Goal: Information Seeking & Learning: Learn about a topic

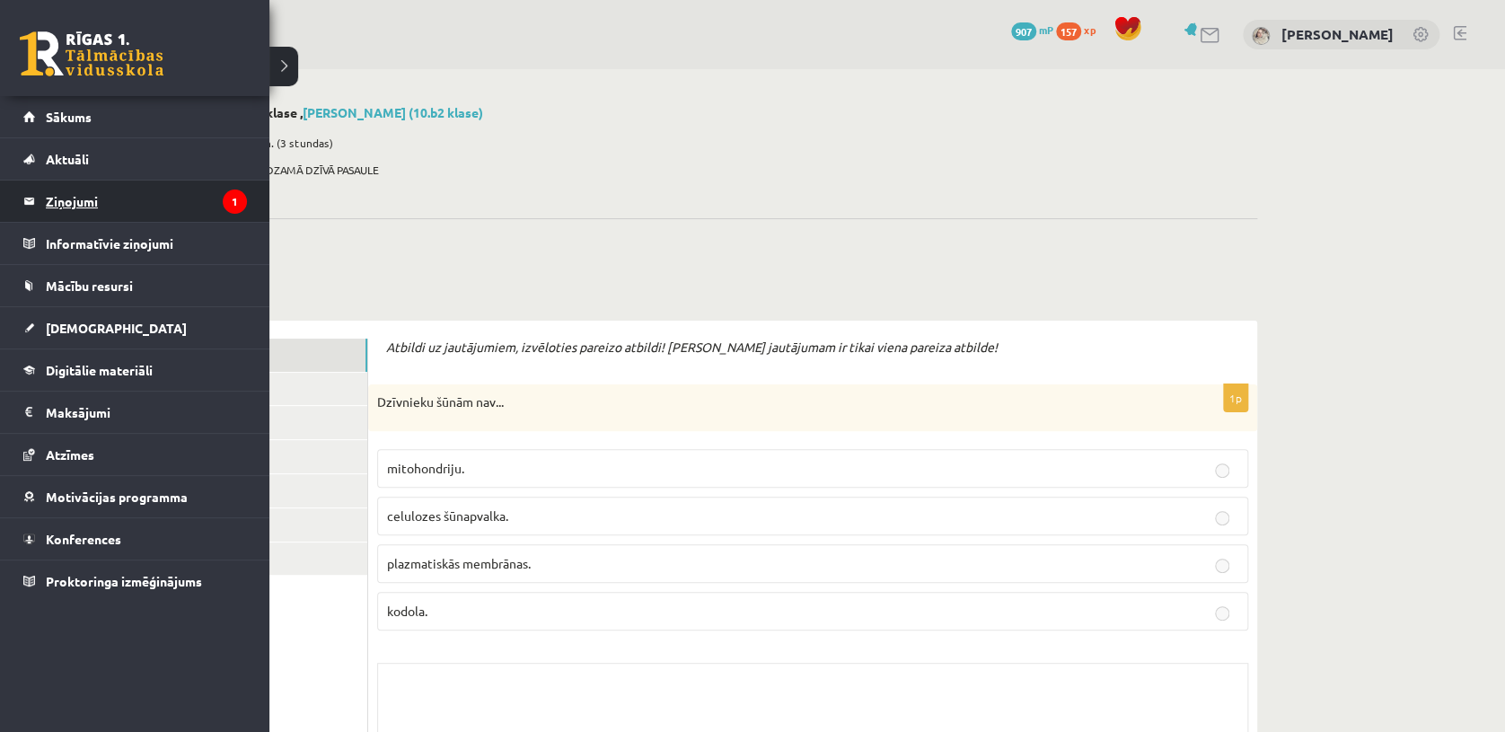
click at [88, 193] on legend "Ziņojumi 1" at bounding box center [146, 200] width 201 height 41
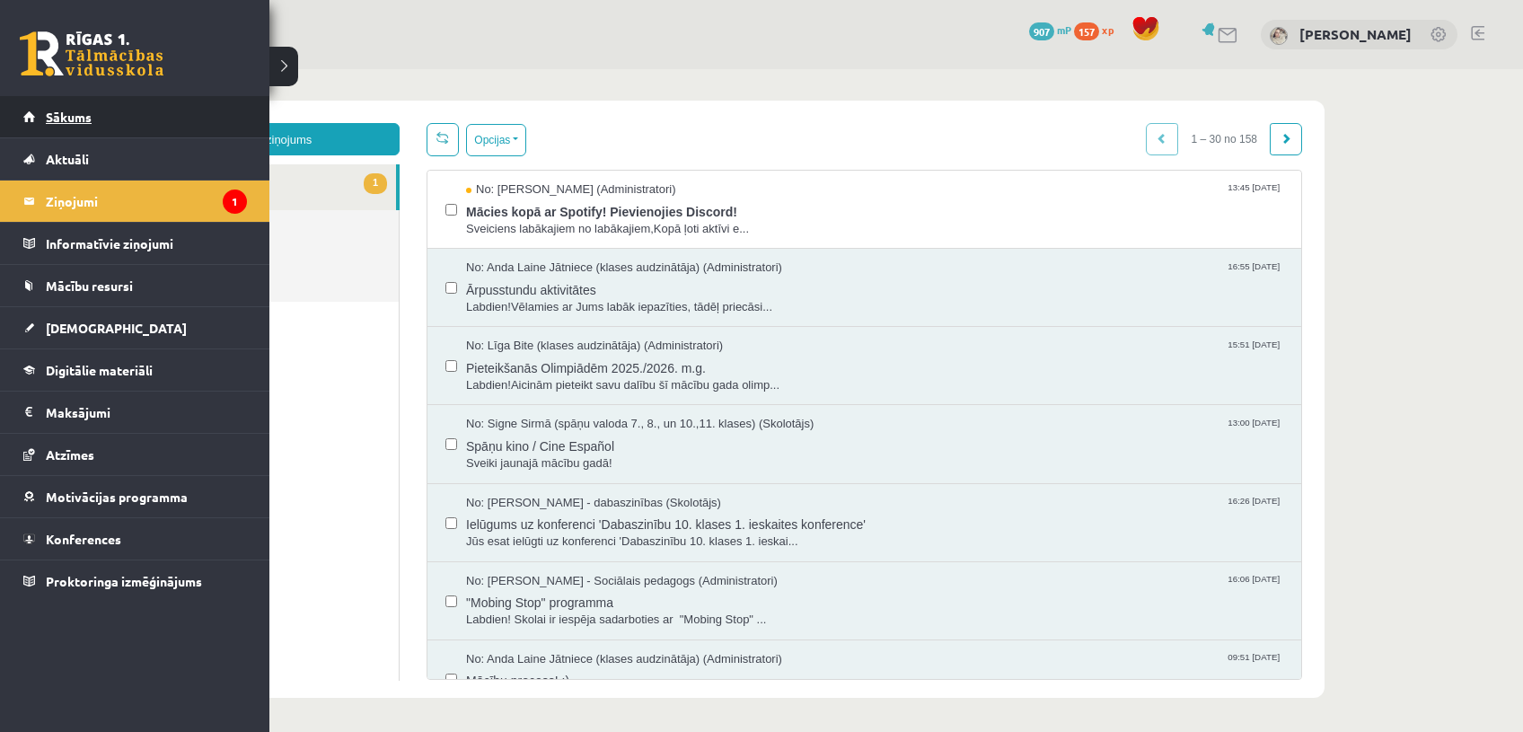
click at [55, 117] on span "Sākums" at bounding box center [69, 117] width 46 height 16
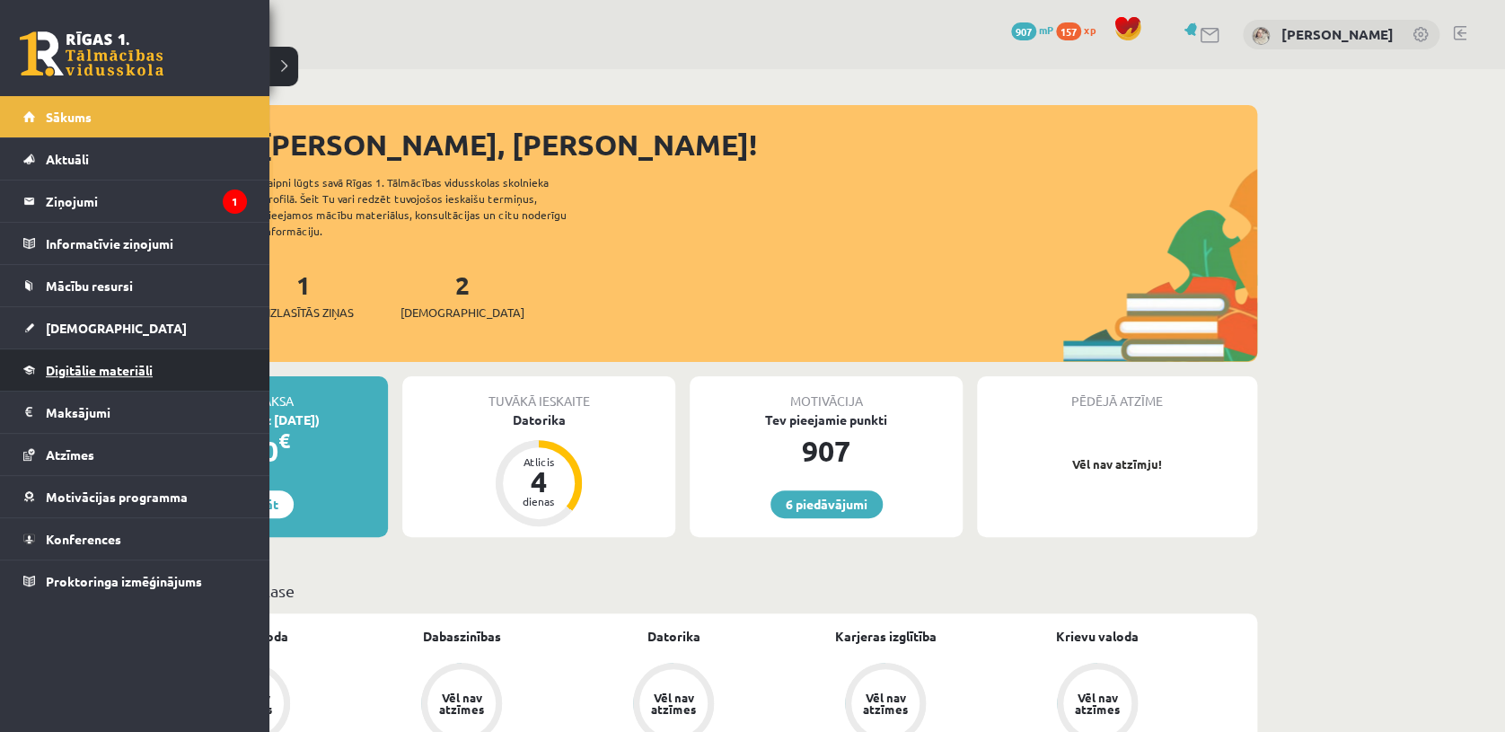
click at [101, 382] on link "Digitālie materiāli" at bounding box center [135, 369] width 224 height 41
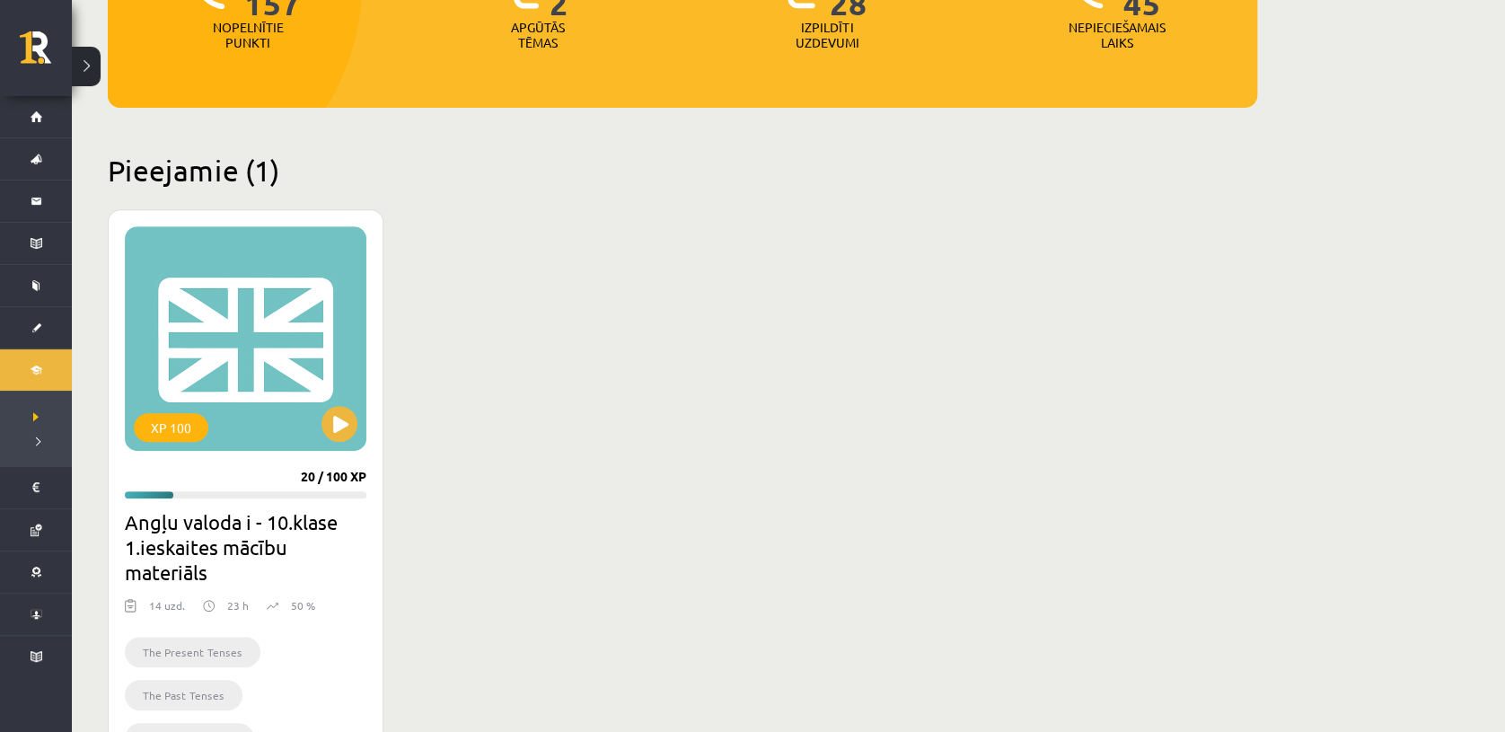
scroll to position [316, 0]
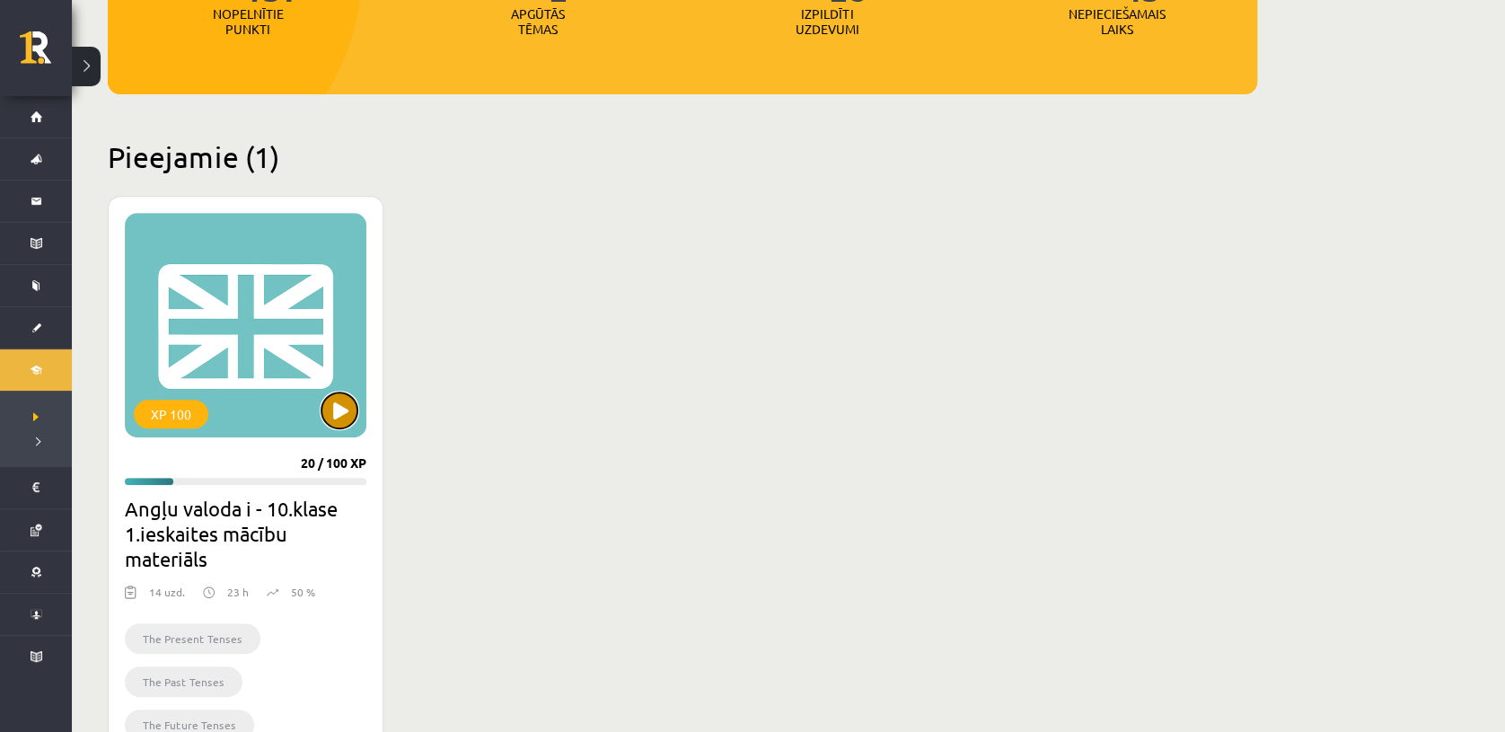
click at [337, 412] on button at bounding box center [339, 410] width 36 height 36
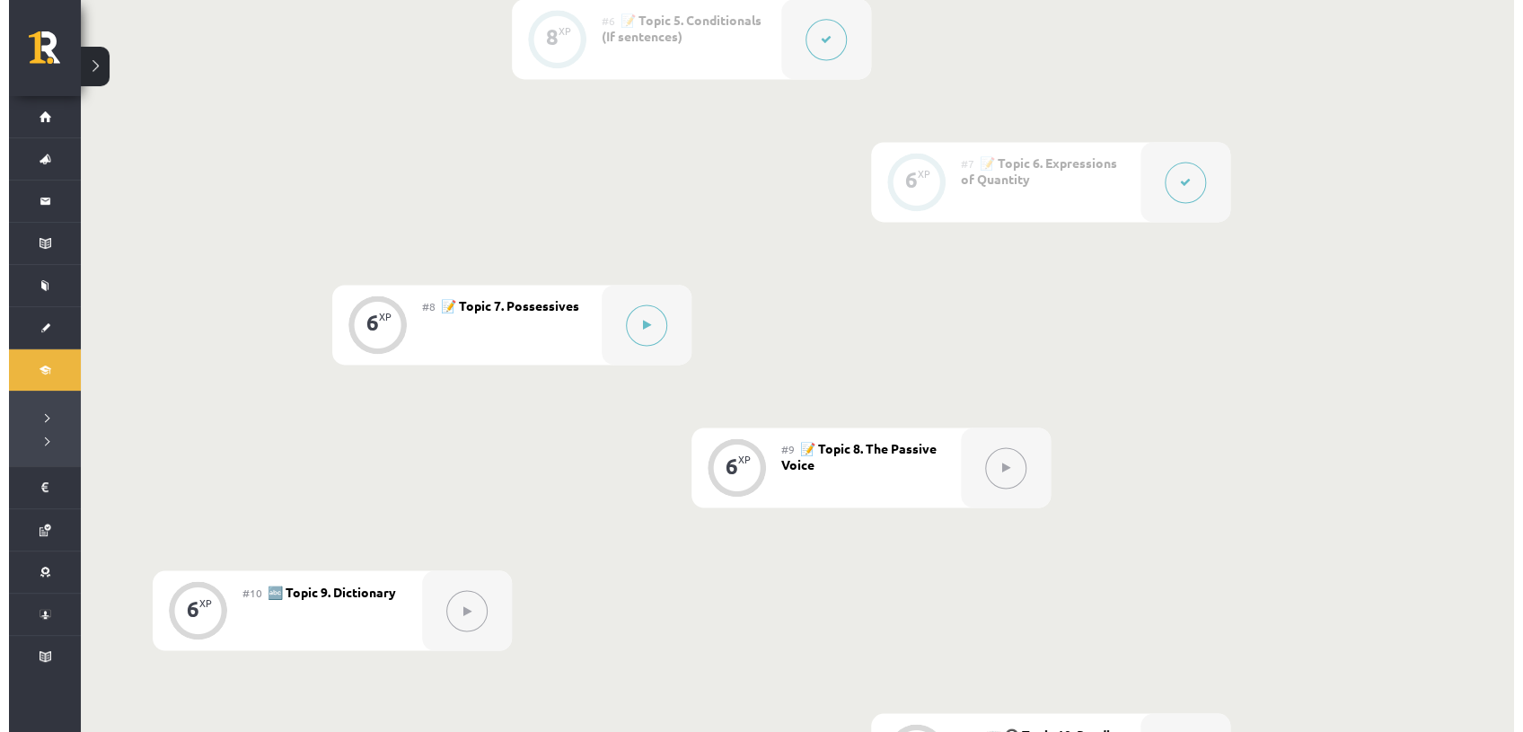
scroll to position [1243, 0]
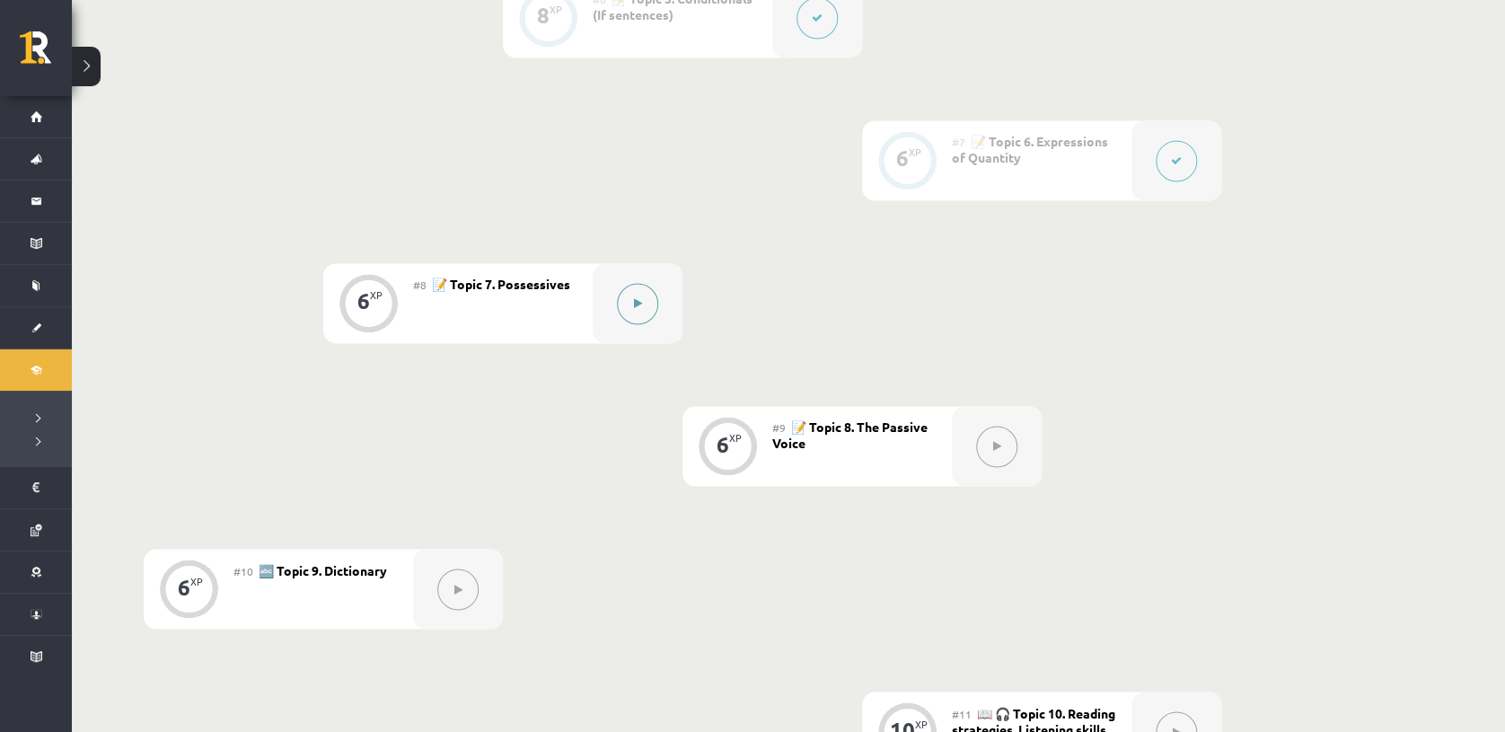
click at [621, 313] on button at bounding box center [637, 303] width 41 height 41
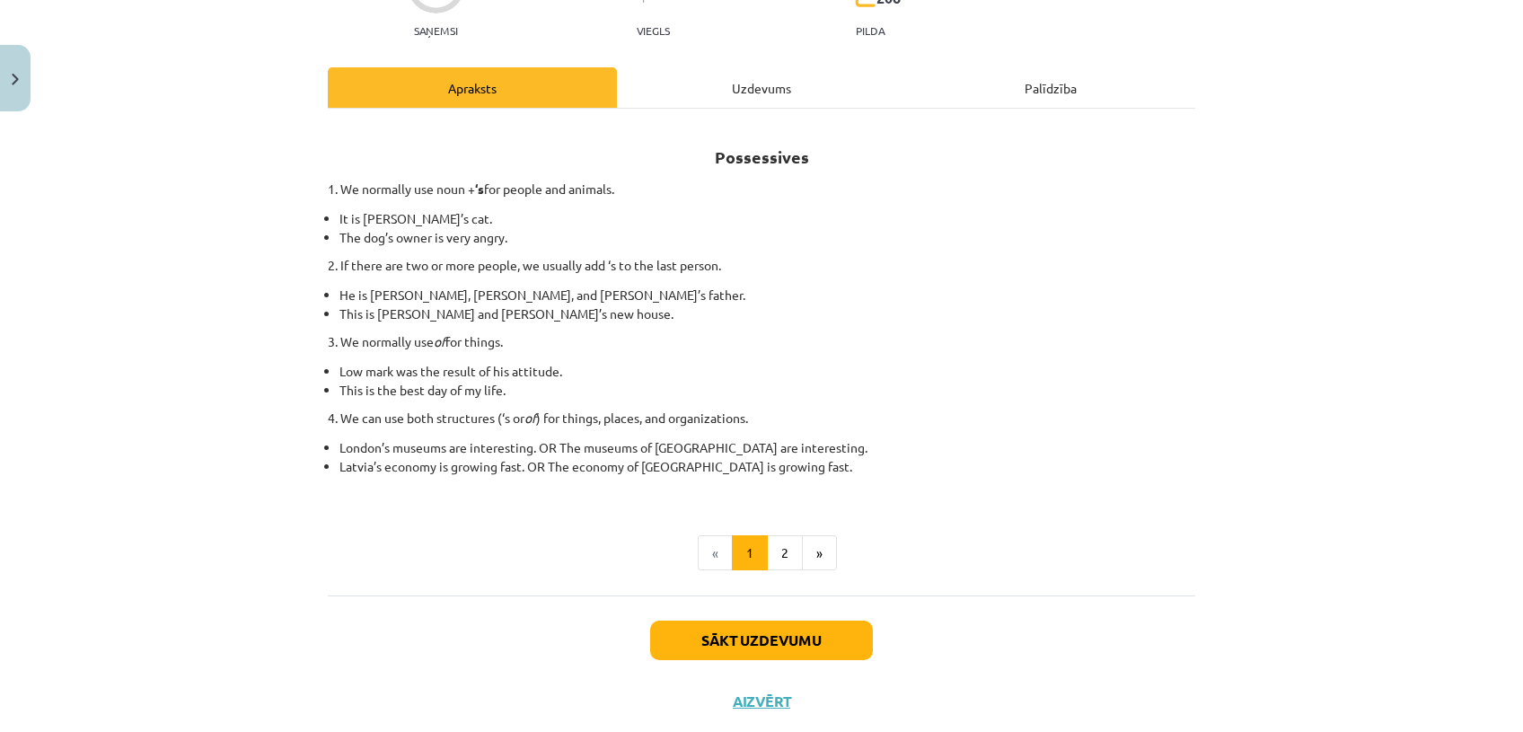
scroll to position [241, 0]
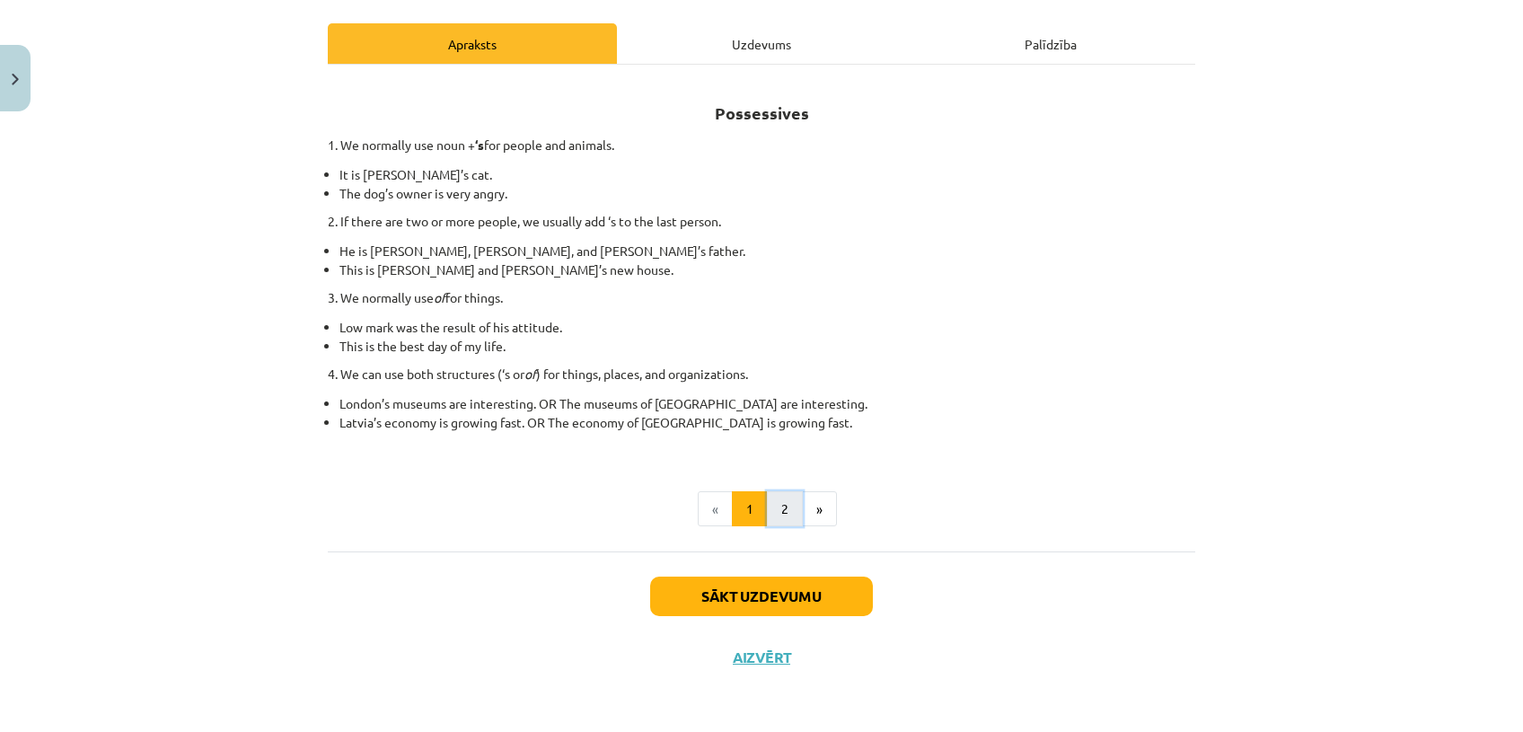
click at [770, 511] on button "2" at bounding box center [785, 509] width 36 height 36
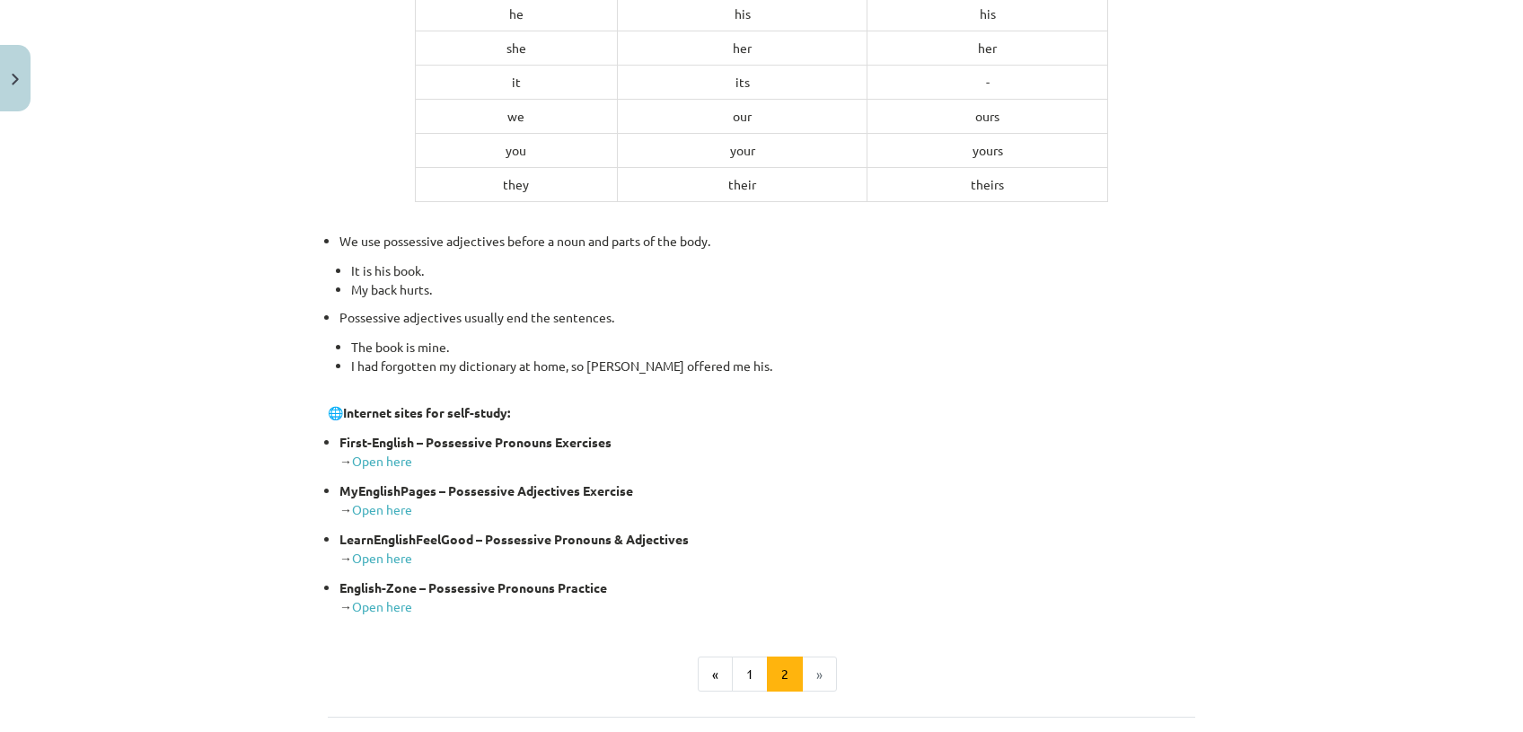
scroll to position [479, 0]
click at [377, 460] on link "Open here" at bounding box center [382, 459] width 60 height 16
click at [375, 503] on link "Open here" at bounding box center [382, 507] width 60 height 16
